Goal: Task Accomplishment & Management: Use online tool/utility

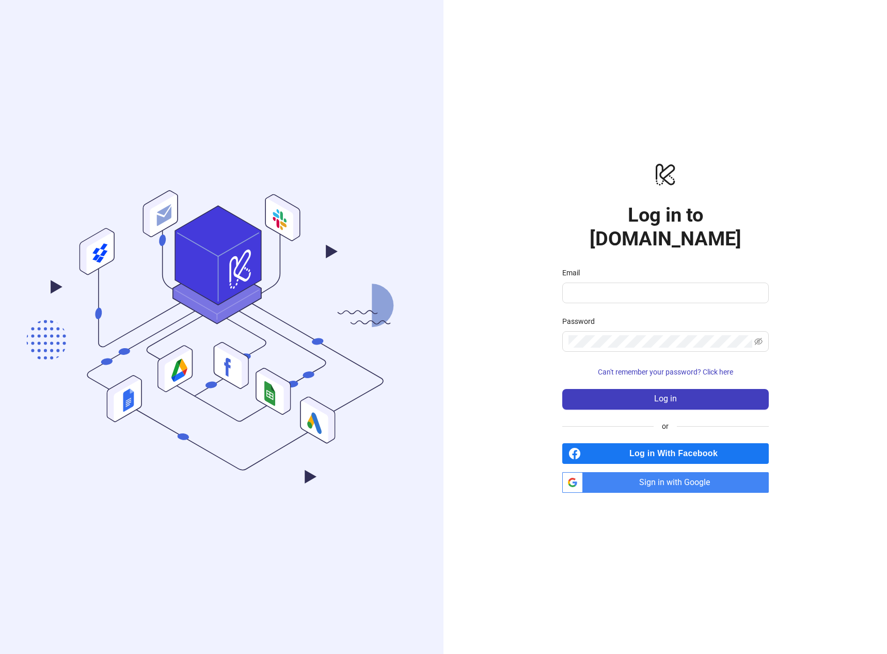
click at [668, 472] on span "Sign in with Google" at bounding box center [678, 482] width 182 height 21
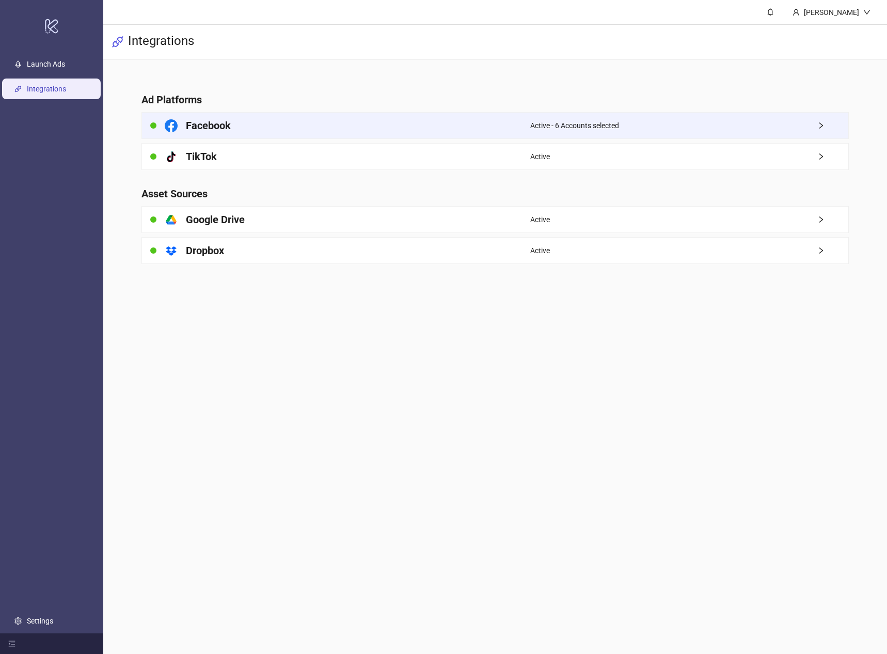
click at [544, 119] on div "Active - 6 Accounts selected" at bounding box center [689, 126] width 318 height 26
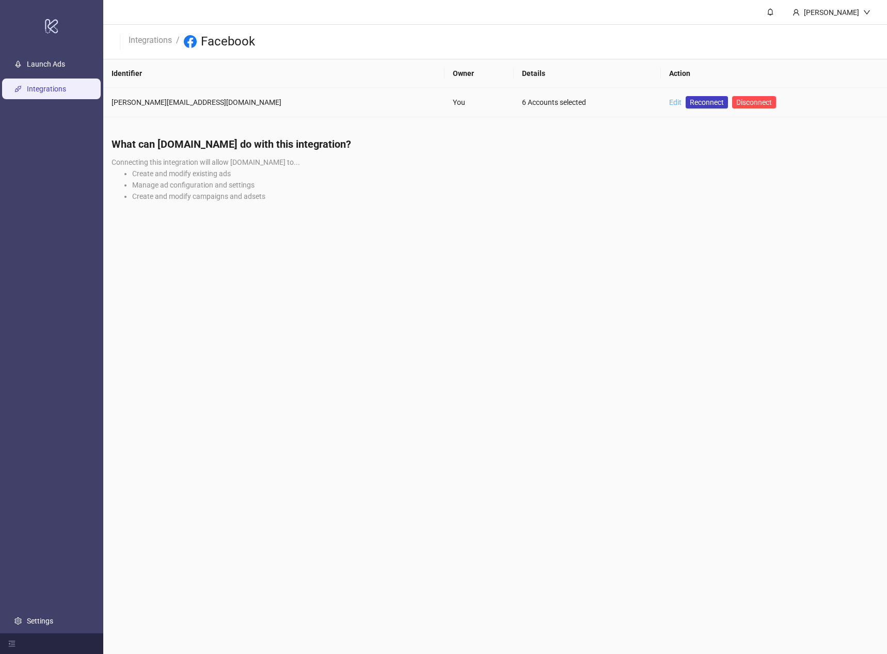
click at [669, 99] on link "Edit" at bounding box center [675, 102] width 12 height 8
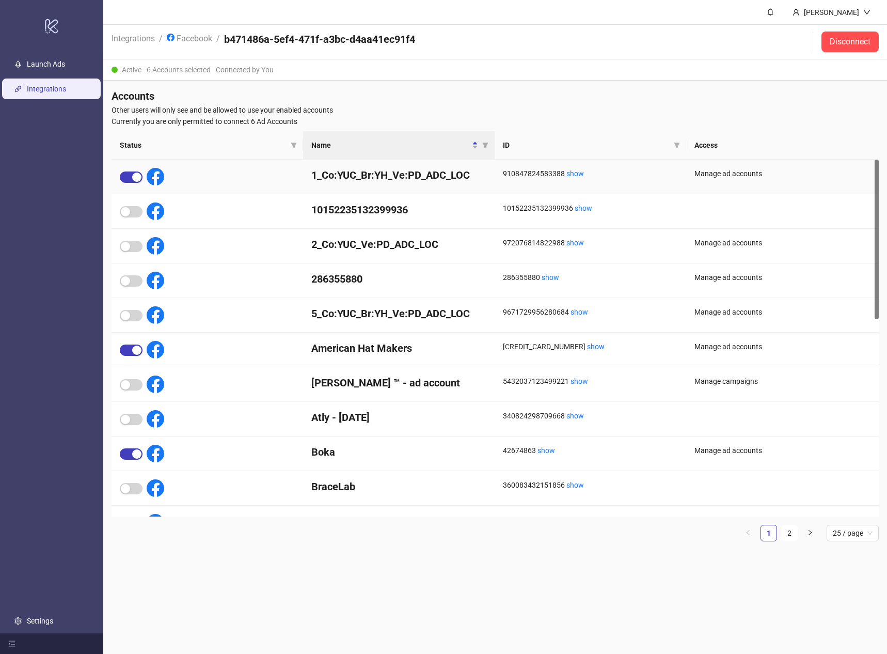
click at [569, 168] on div "910847824583388 show" at bounding box center [590, 173] width 175 height 11
click at [570, 171] on link "show" at bounding box center [576, 173] width 18 height 8
click at [36, 68] on link "Launch Ads" at bounding box center [46, 64] width 38 height 8
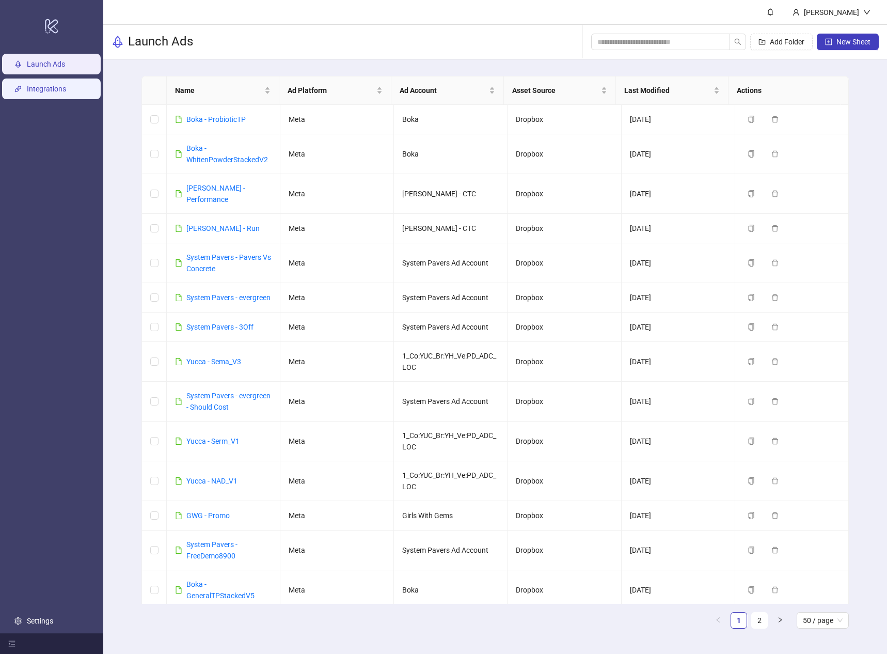
click at [52, 87] on link "Integrations" at bounding box center [46, 89] width 39 height 8
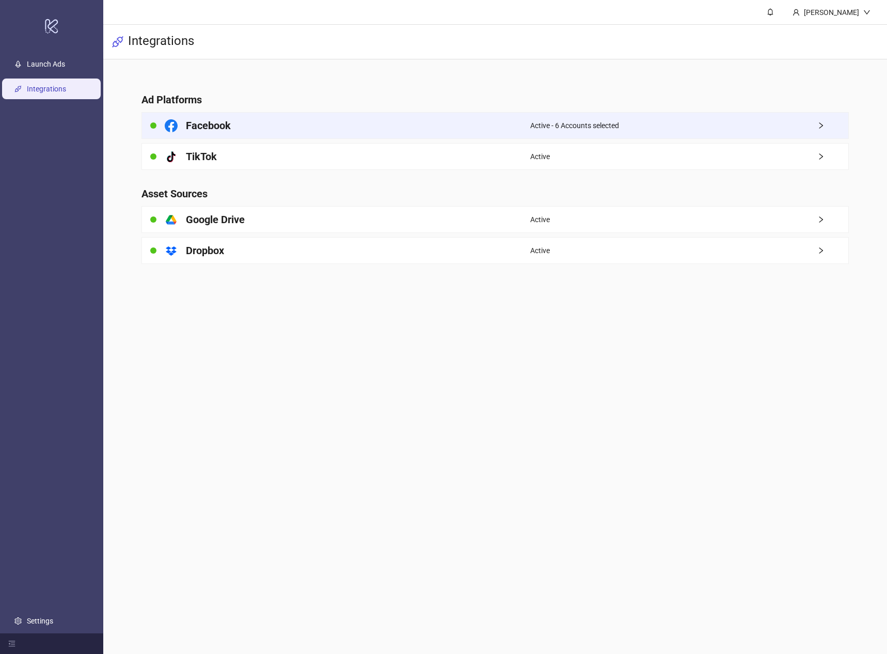
click at [810, 121] on div "Active - 6 Accounts selected" at bounding box center [689, 126] width 318 height 26
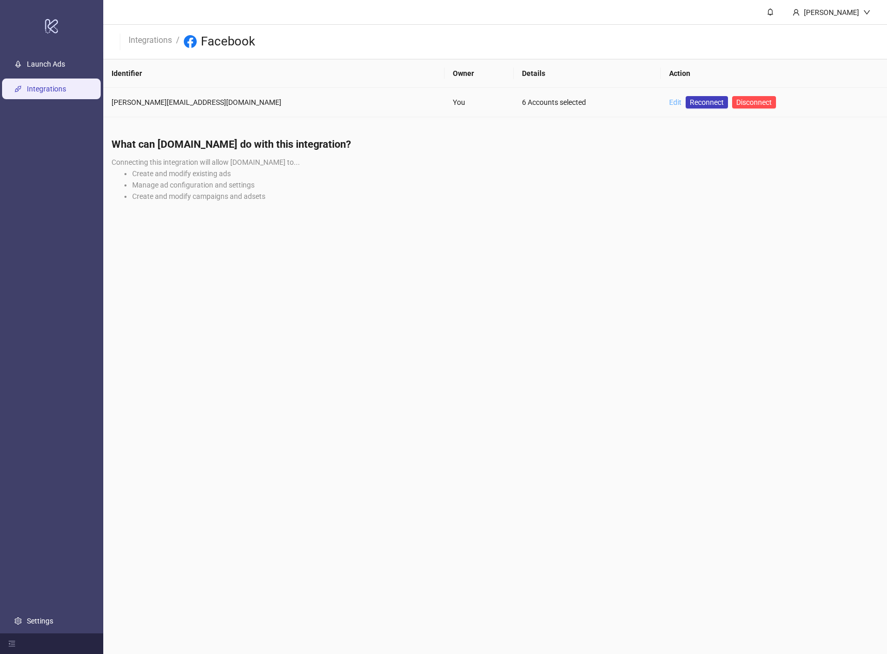
click at [669, 103] on link "Edit" at bounding box center [675, 102] width 12 height 8
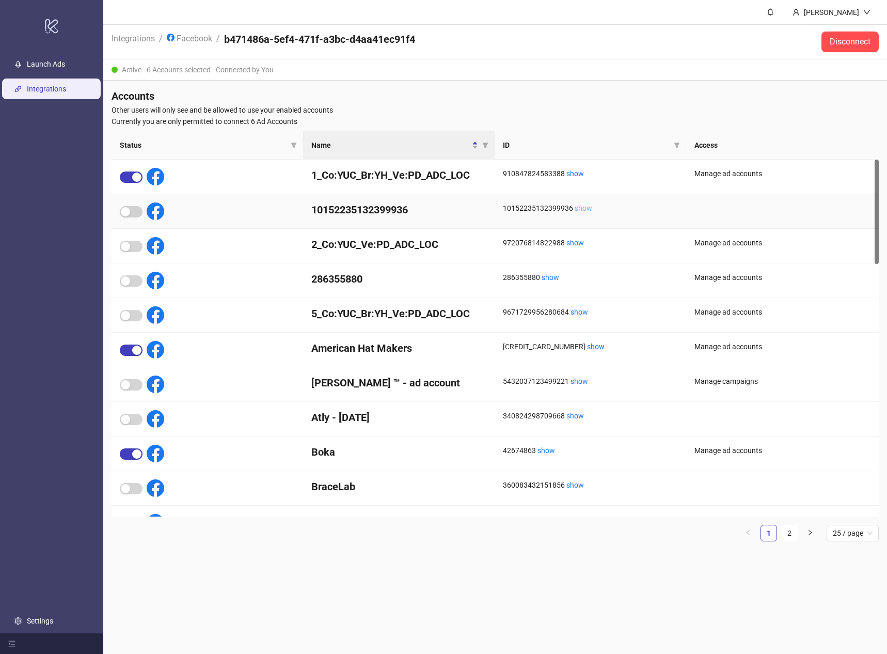
click at [575, 209] on link "show" at bounding box center [584, 208] width 18 height 8
click at [49, 86] on link "Integrations" at bounding box center [46, 89] width 39 height 8
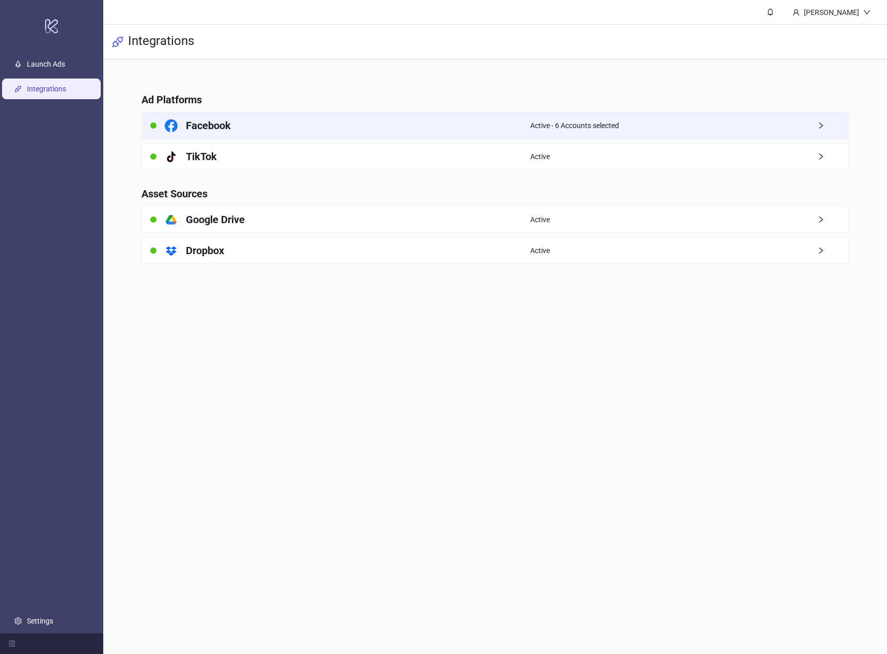
click at [602, 131] on span "Active - 6 Accounts selected" at bounding box center [574, 125] width 89 height 11
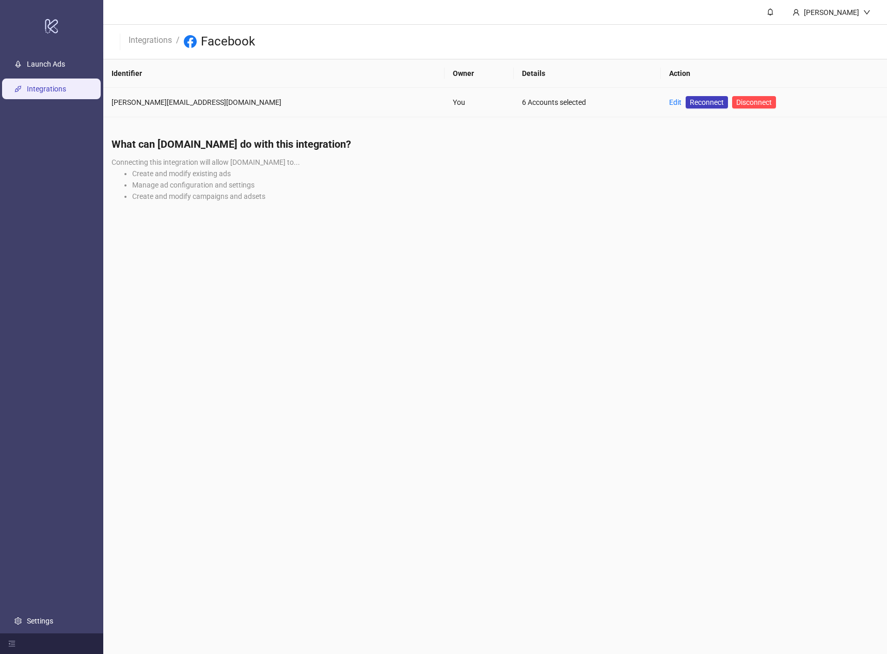
click at [196, 96] on td "tim@misfitmarketing.co" at bounding box center [273, 102] width 341 height 29
click at [522, 99] on div "6 Accounts selected" at bounding box center [587, 102] width 131 height 11
click at [690, 104] on span "Reconnect" at bounding box center [707, 102] width 34 height 11
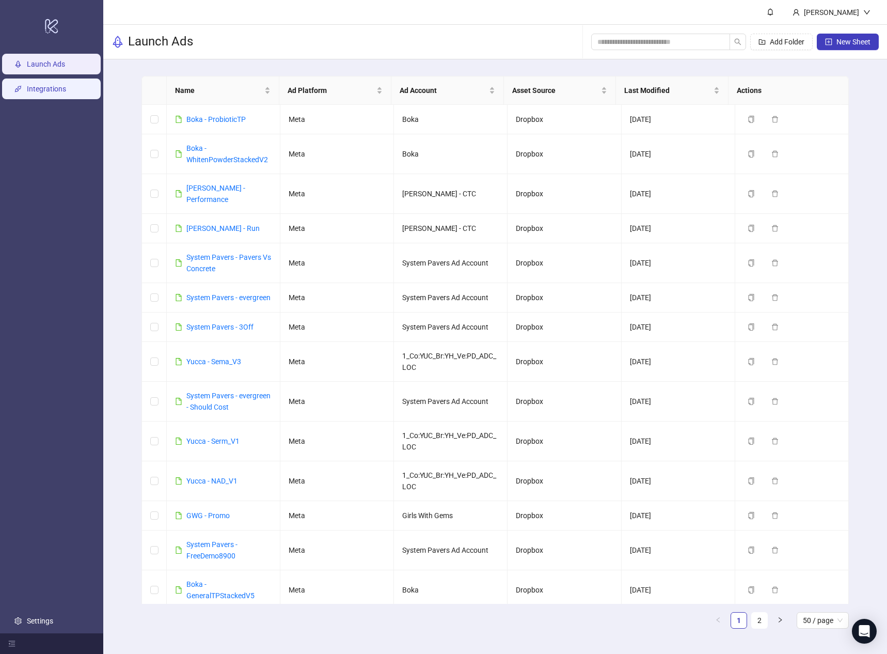
click at [49, 87] on link "Integrations" at bounding box center [46, 89] width 39 height 8
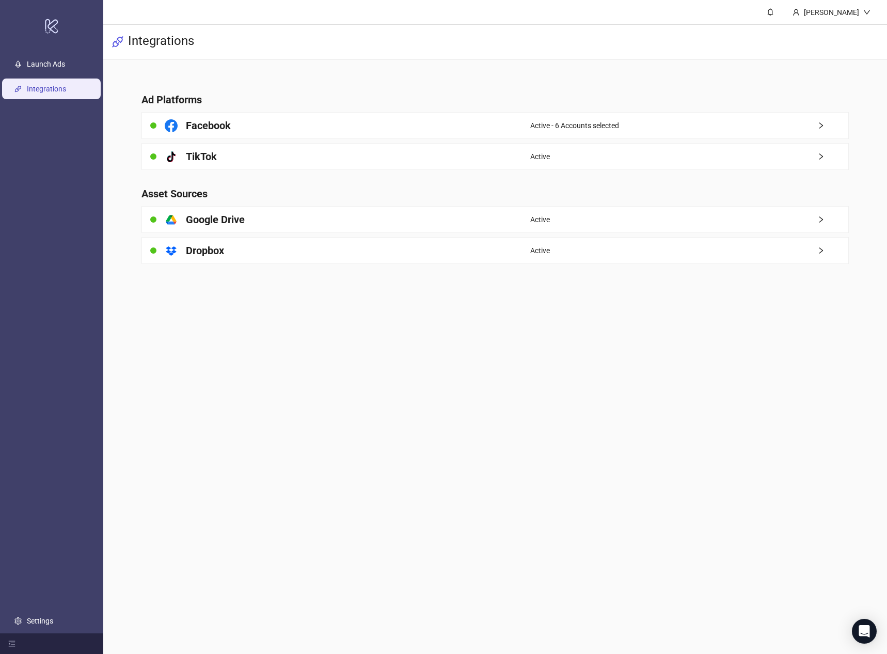
drag, startPoint x: 408, startPoint y: 134, endPoint x: 594, endPoint y: 119, distance: 186.0
click at [408, 133] on div "Facebook" at bounding box center [336, 126] width 388 height 26
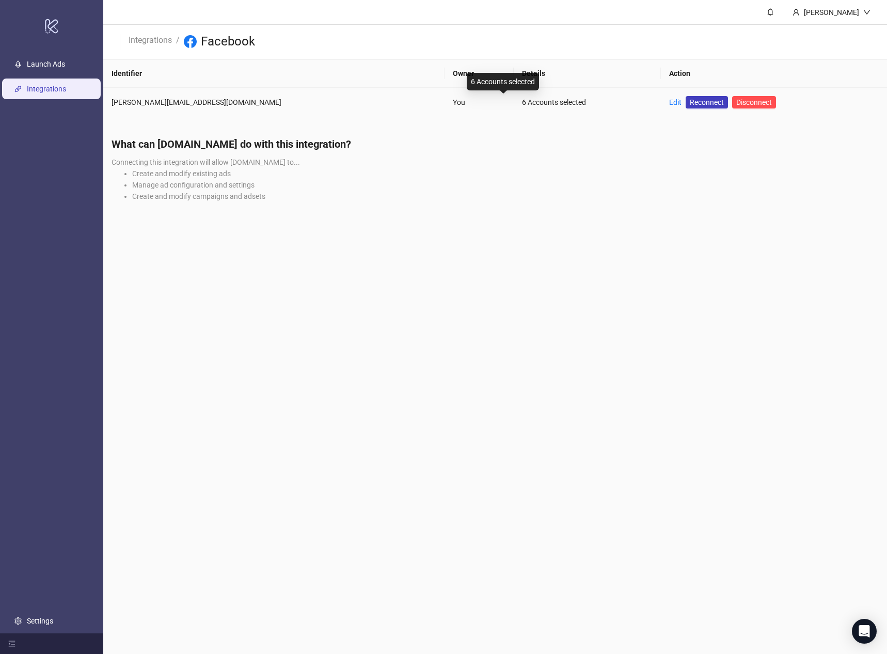
click at [522, 100] on div "6 Accounts selected" at bounding box center [587, 102] width 131 height 11
click at [669, 100] on link "Edit" at bounding box center [675, 102] width 12 height 8
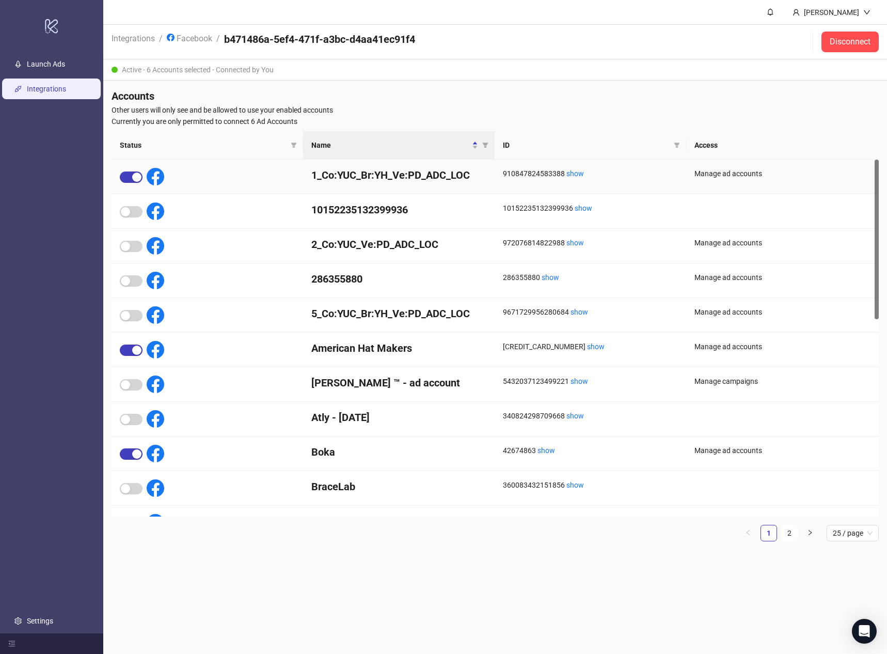
click at [734, 171] on div "Manage ad accounts" at bounding box center [783, 173] width 176 height 11
click at [578, 172] on link "show" at bounding box center [576, 173] width 18 height 8
click at [45, 68] on link "Launch Ads" at bounding box center [46, 64] width 38 height 8
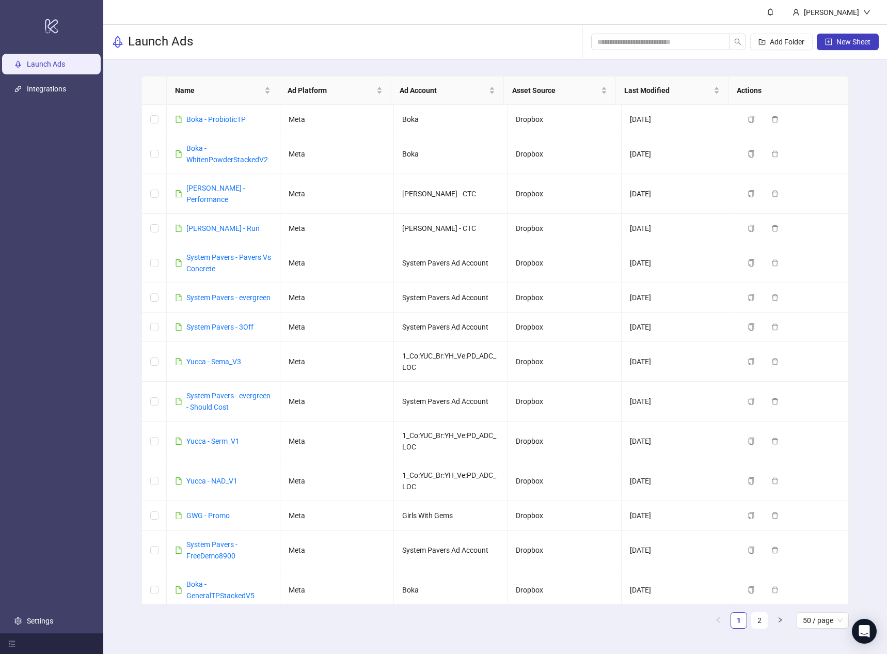
click at [46, 68] on link "Launch Ads" at bounding box center [46, 64] width 38 height 8
click at [253, 32] on div "Launch Ads Add Folder New Sheet" at bounding box center [495, 42] width 784 height 35
click at [54, 85] on link "Integrations" at bounding box center [46, 89] width 39 height 8
